Goal: Check status: Check status

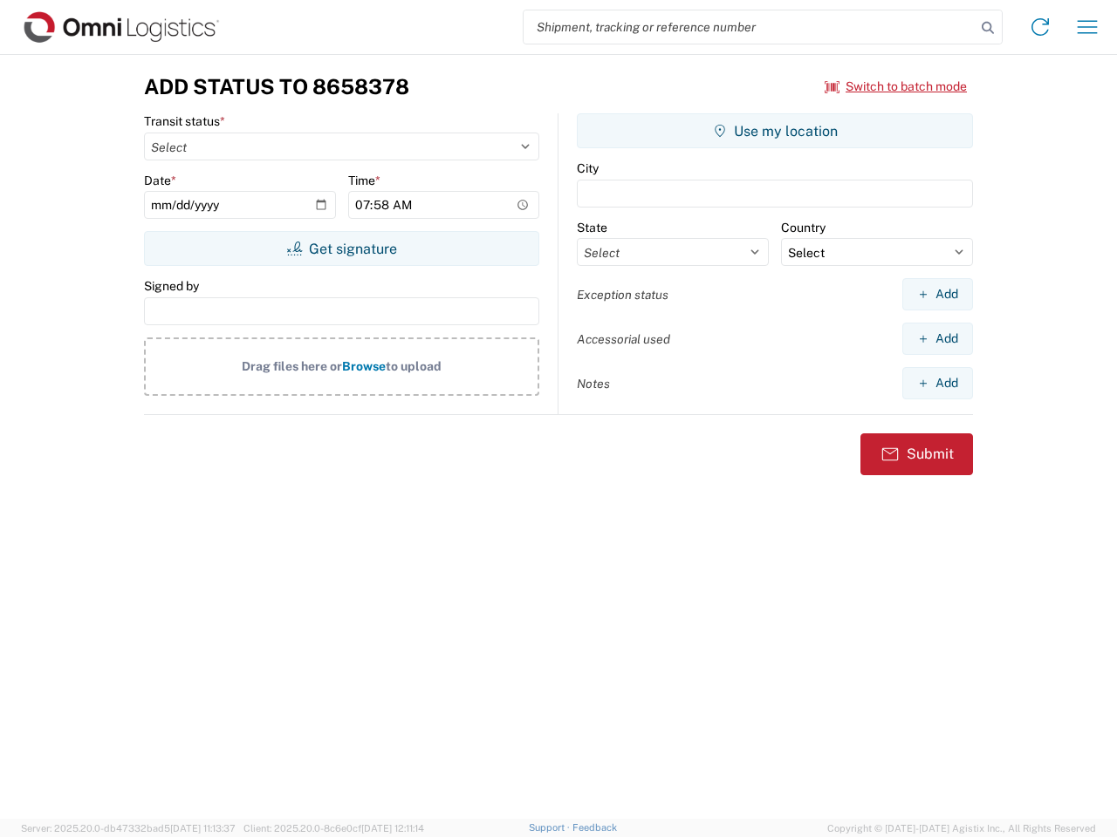
click at [749, 27] on input "search" at bounding box center [749, 26] width 452 height 33
click at [987, 28] on icon at bounding box center [987, 28] width 24 height 24
click at [1040, 27] on icon at bounding box center [1040, 27] width 28 height 28
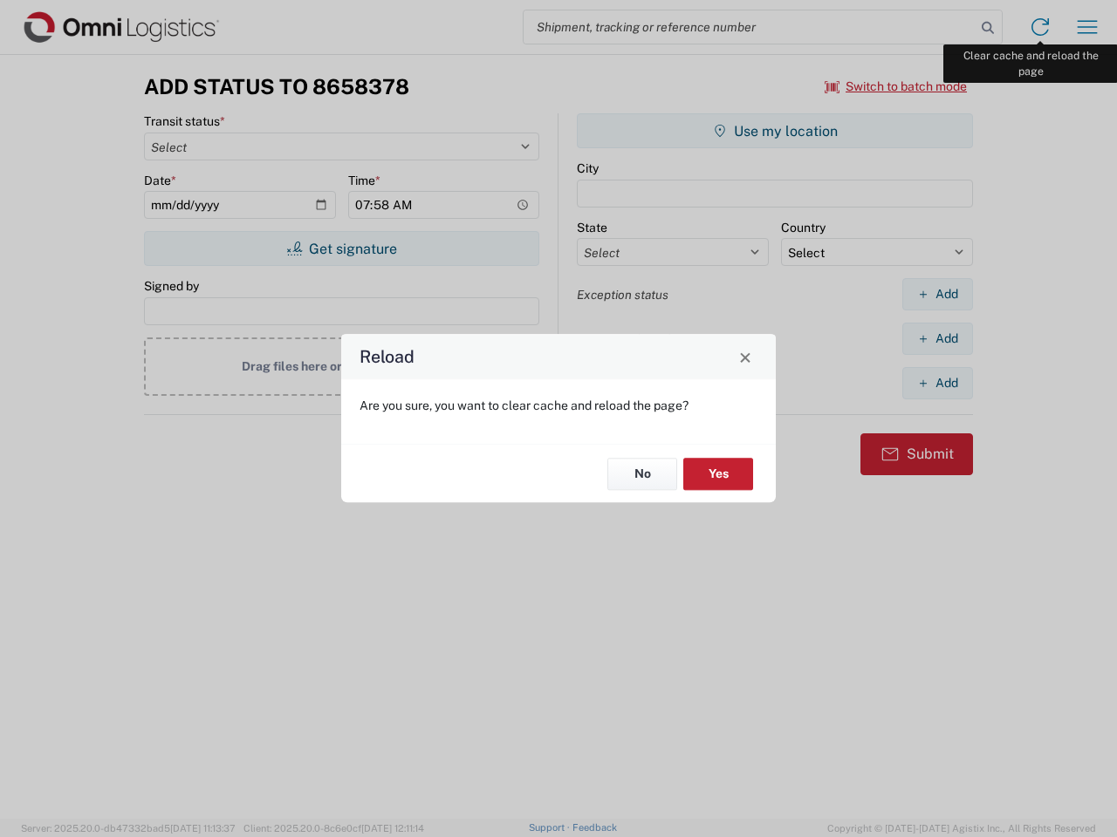
click at [1087, 27] on div "Reload Are you sure, you want to clear cache and reload the page? No Yes" at bounding box center [558, 418] width 1117 height 837
click at [896, 86] on div "Reload Are you sure, you want to clear cache and reload the page? No Yes" at bounding box center [558, 418] width 1117 height 837
click at [341, 249] on div "Reload Are you sure, you want to clear cache and reload the page? No Yes" at bounding box center [558, 418] width 1117 height 837
click at [775, 131] on div "Reload Are you sure, you want to clear cache and reload the page? No Yes" at bounding box center [558, 418] width 1117 height 837
click at [937, 294] on div "Reload Are you sure, you want to clear cache and reload the page? No Yes" at bounding box center [558, 418] width 1117 height 837
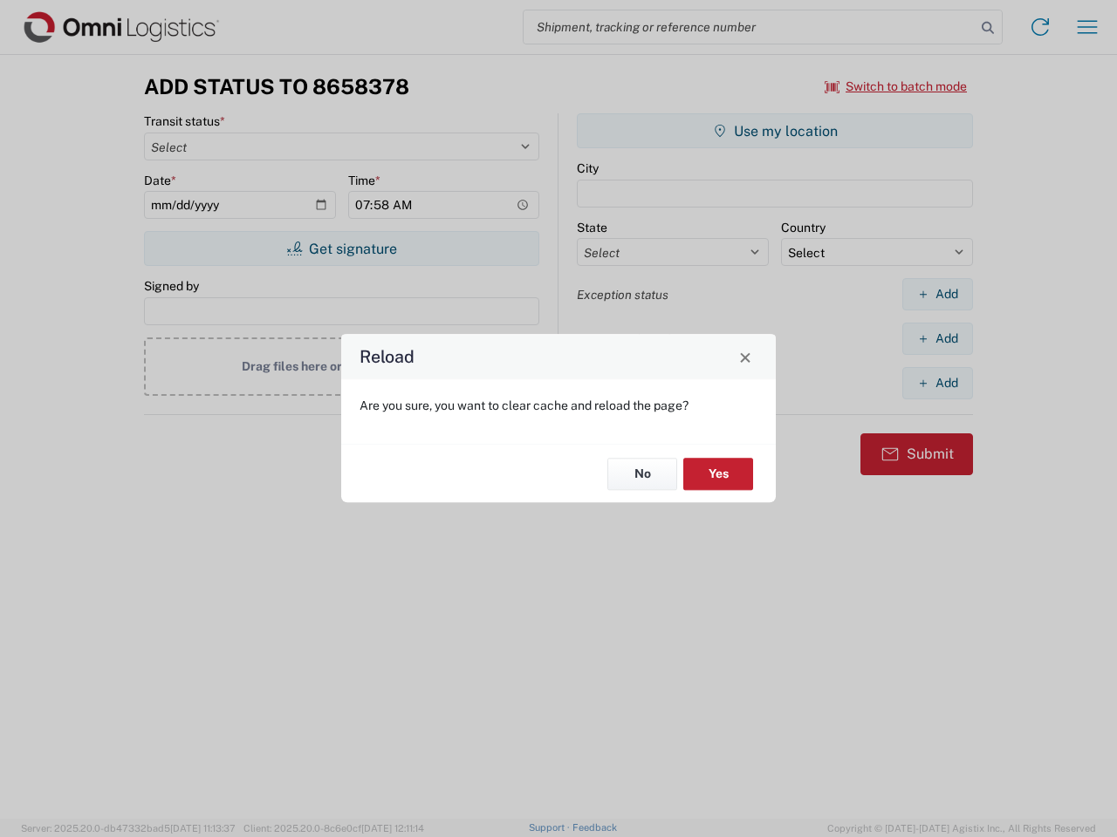
click at [937, 338] on div "Reload Are you sure, you want to clear cache and reload the page? No Yes" at bounding box center [558, 418] width 1117 height 837
click at [937, 383] on div "Reload Are you sure, you want to clear cache and reload the page? No Yes" at bounding box center [558, 418] width 1117 height 837
